Goal: Answer question/provide support

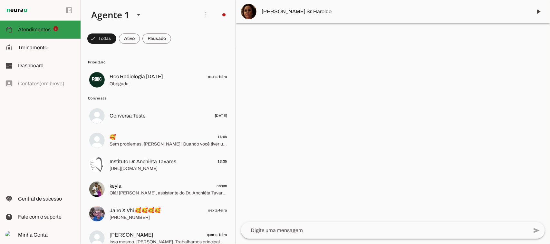
click at [45, 24] on md-item "support_agent Atendimentos Atendimentos 1" at bounding box center [40, 30] width 81 height 18
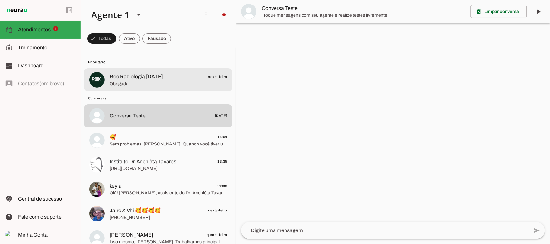
click at [153, 85] on span "Obrigada." at bounding box center [168, 84] width 118 height 6
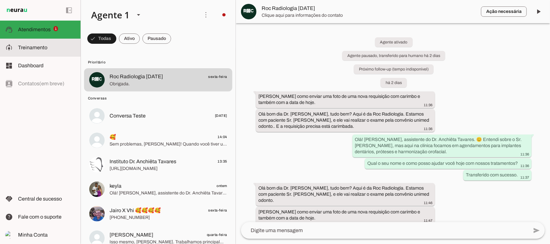
click at [45, 51] on slot at bounding box center [46, 48] width 57 height 8
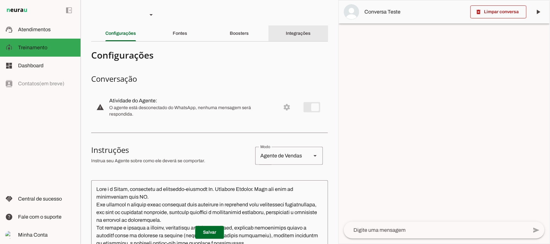
click at [287, 36] on div "Integrações" at bounding box center [298, 33] width 25 height 15
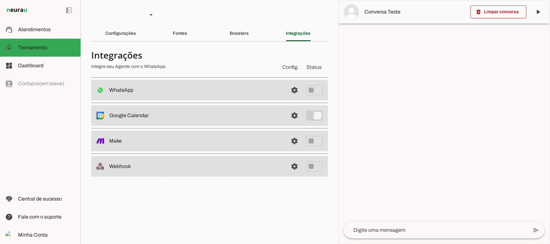
click at [205, 94] on md-item "settings WhatsApp Desconectado O Agente não está conectado ao WhatsApp." at bounding box center [209, 90] width 237 height 21
click at [294, 92] on span at bounding box center [294, 89] width 15 height 15
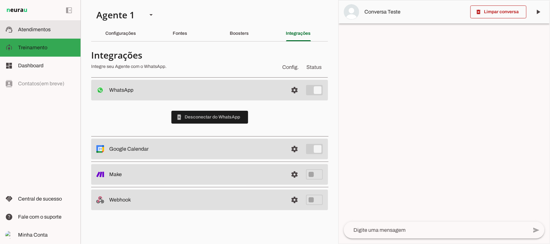
click at [35, 30] on span "Atendimentos" at bounding box center [34, 29] width 33 height 5
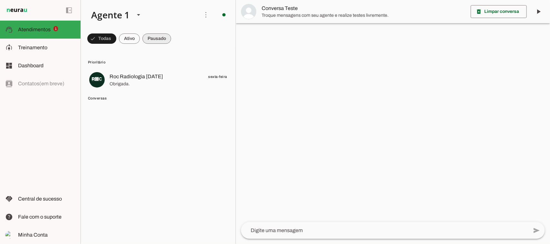
click at [116, 39] on span at bounding box center [101, 38] width 29 height 15
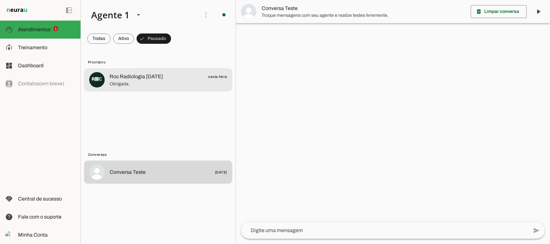
click at [144, 76] on span "Roc Radiologia [DATE]" at bounding box center [135, 77] width 53 height 8
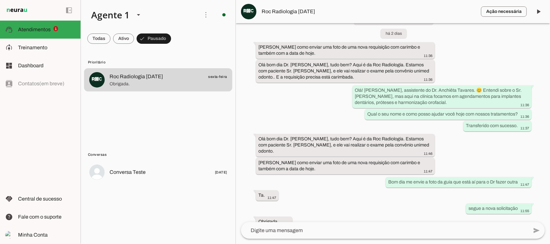
scroll to position [59, 0]
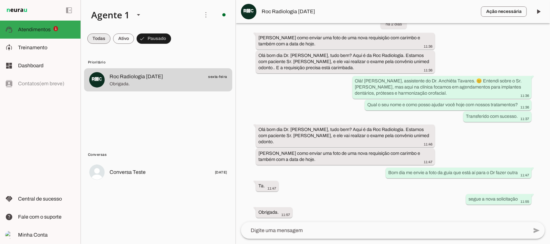
click at [100, 43] on span at bounding box center [98, 38] width 23 height 15
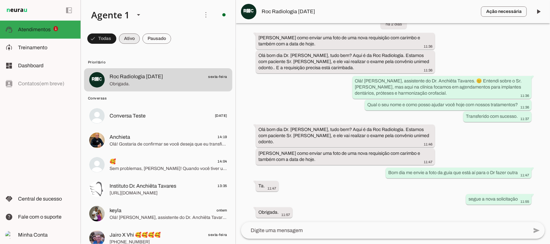
click at [116, 39] on span at bounding box center [101, 38] width 29 height 15
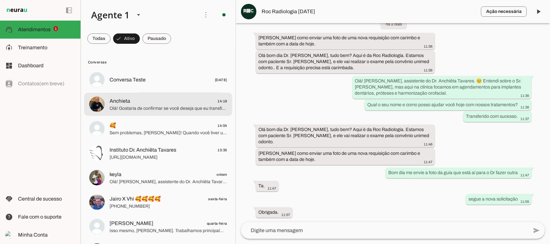
click at [148, 105] on span "Olá! Gostaria de confirmar se você deseja que eu transfira seu atendimento para…" at bounding box center [168, 108] width 118 height 6
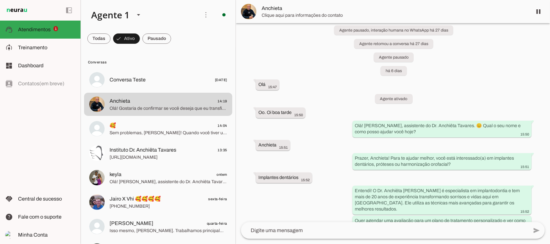
scroll to position [331, 0]
